Goal: Communication & Community: Ask a question

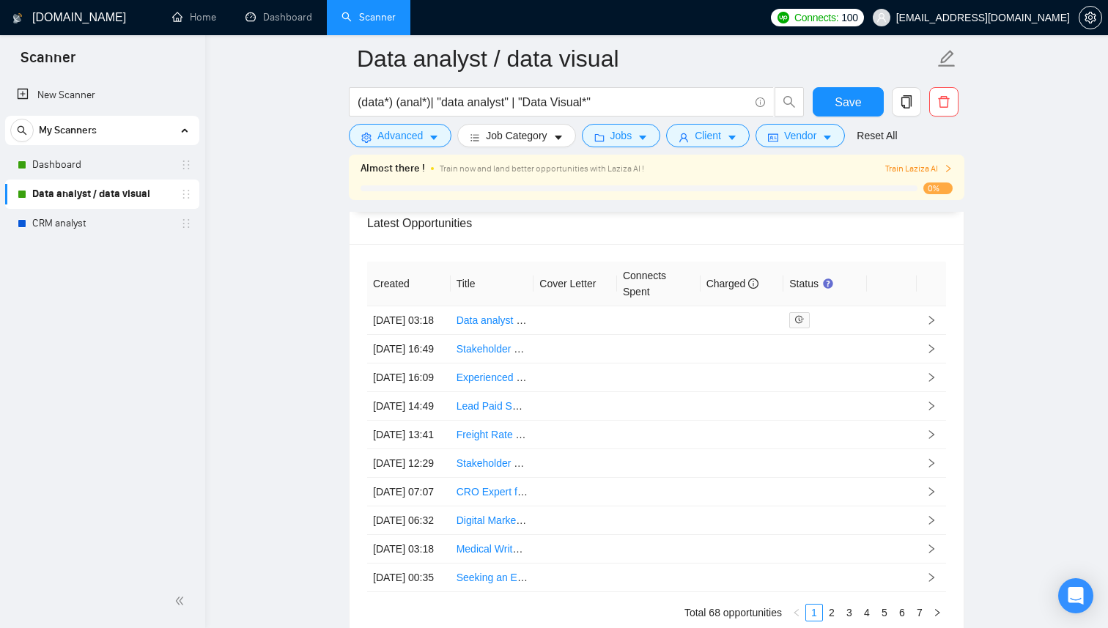
scroll to position [4021, 0]
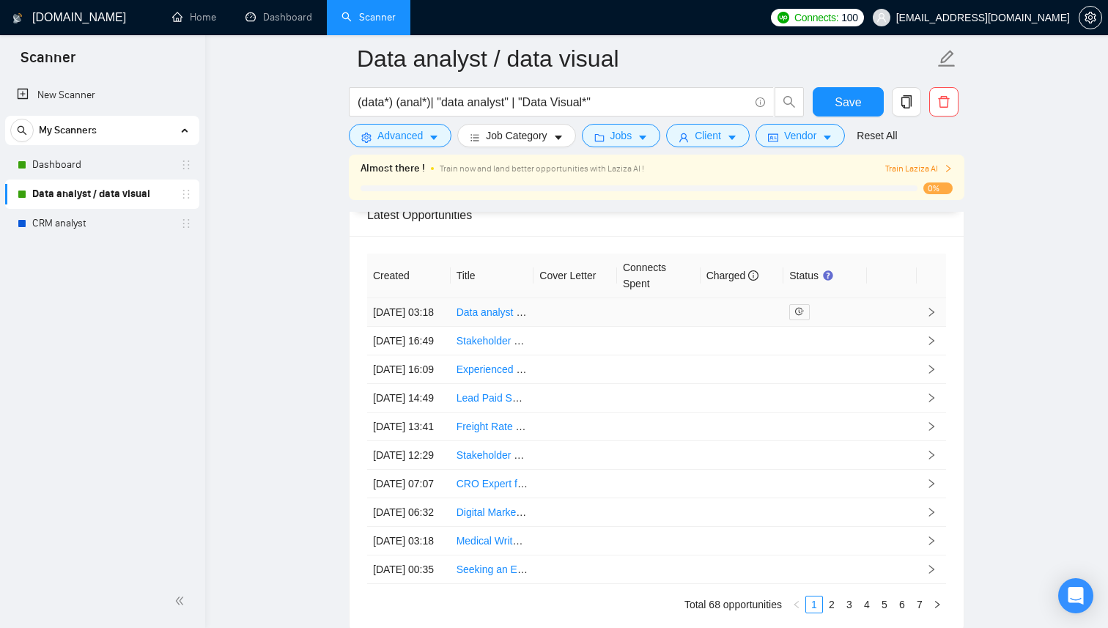
click at [511, 318] on link "Data analyst to prepare a data driven sales pitch using CreatorDB's creator API" at bounding box center [636, 312] width 360 height 12
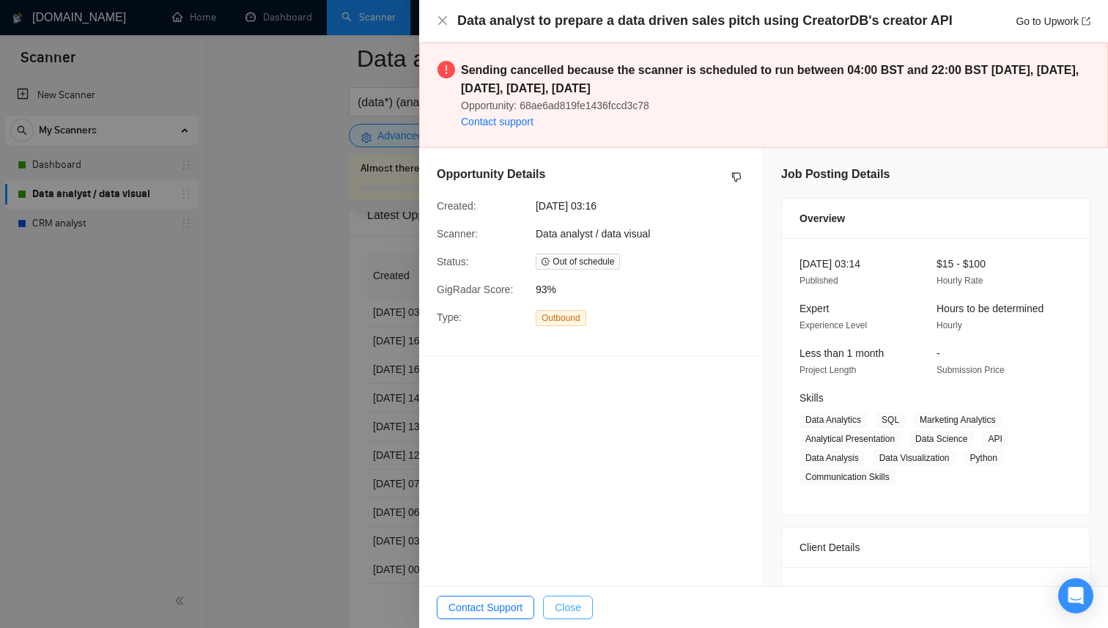
click at [560, 612] on span "Close" at bounding box center [568, 607] width 26 height 16
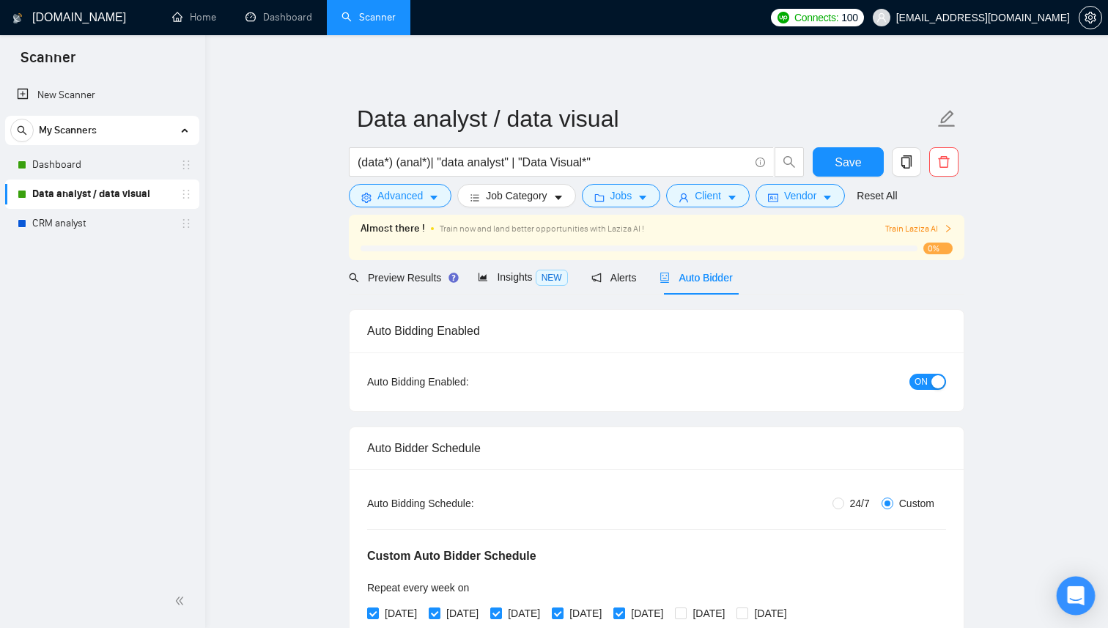
click at [1073, 607] on div "Open Intercom Messenger" at bounding box center [1075, 596] width 39 height 39
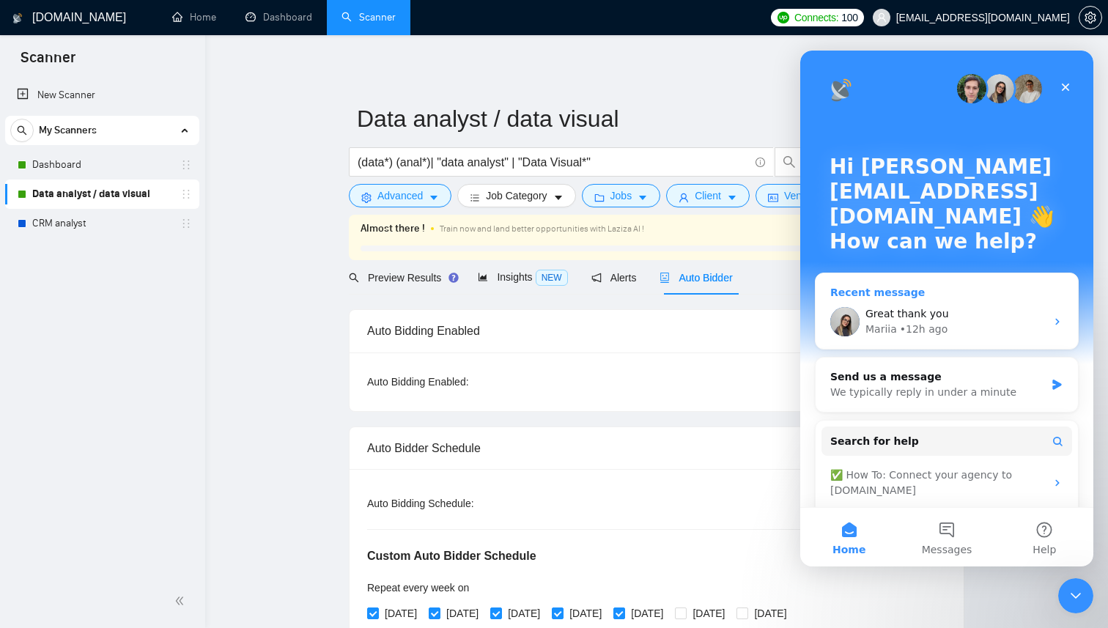
click at [961, 317] on div "Great thank you" at bounding box center [955, 313] width 180 height 15
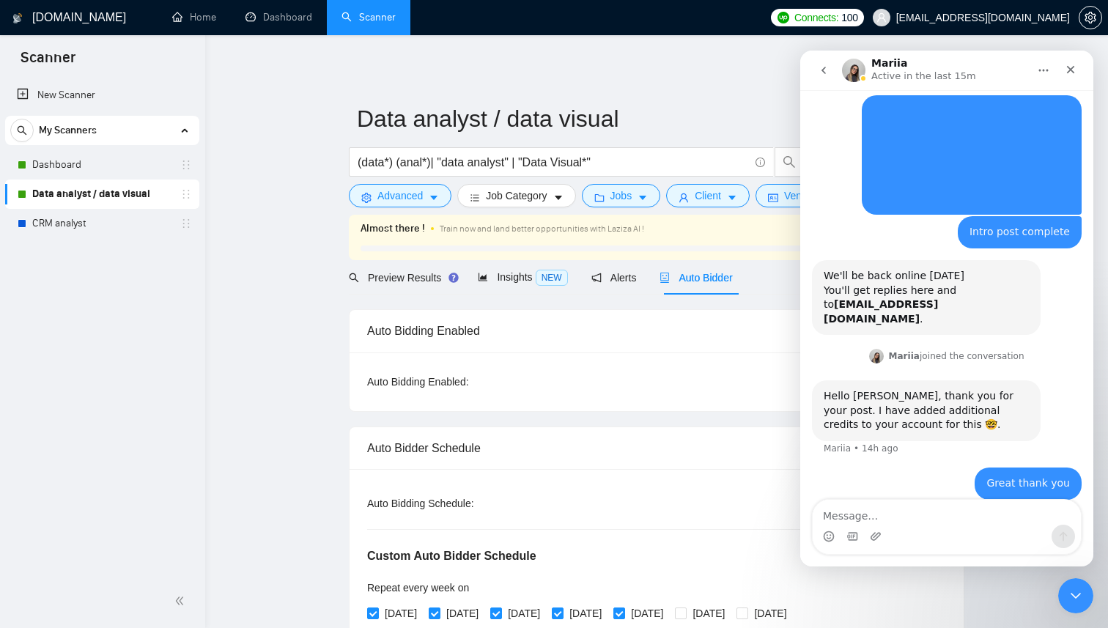
scroll to position [186, 0]
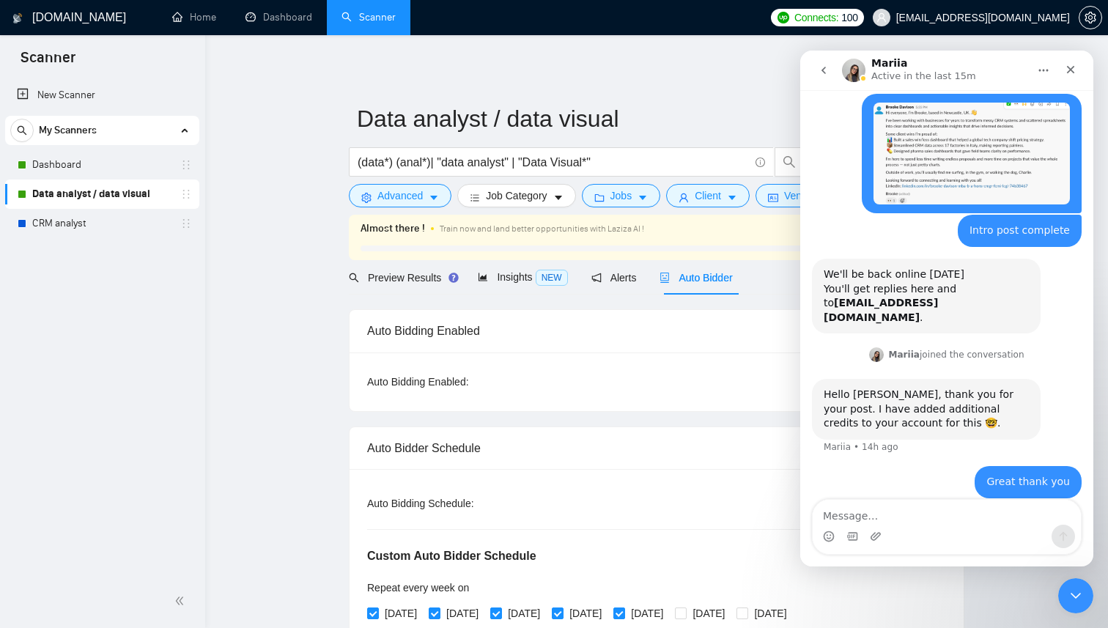
click at [894, 517] on textarea "Message…" at bounding box center [946, 512] width 268 height 25
type textarea "i"
type textarea "I currently cannot see the additional 25 connects?"
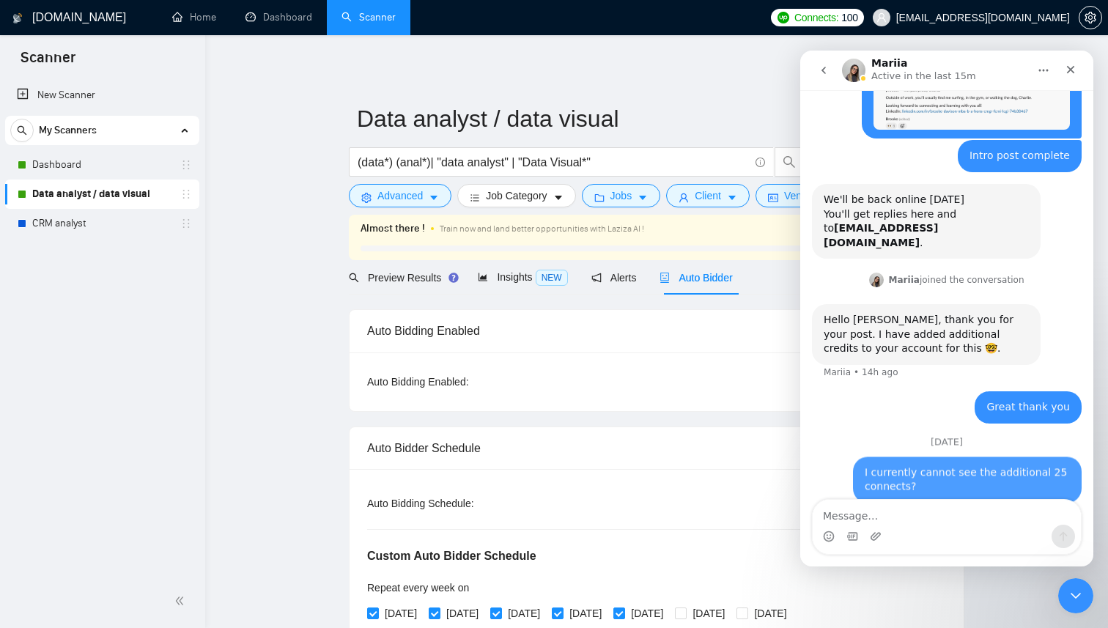
scroll to position [264, 0]
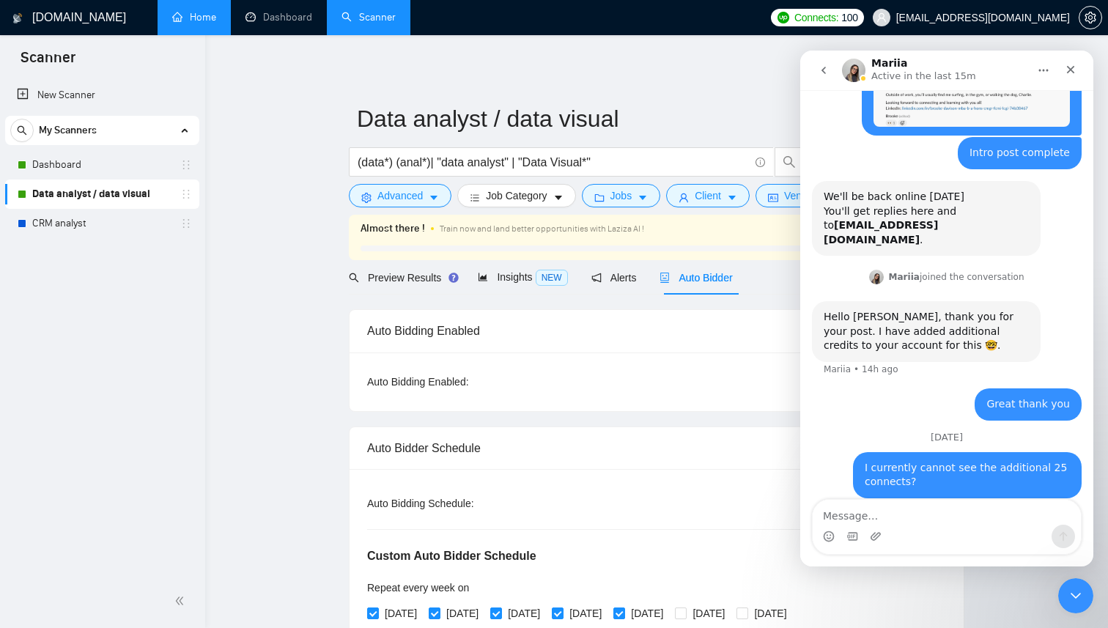
click at [207, 18] on link "Home" at bounding box center [194, 17] width 44 height 12
